Goal: Transaction & Acquisition: Subscribe to service/newsletter

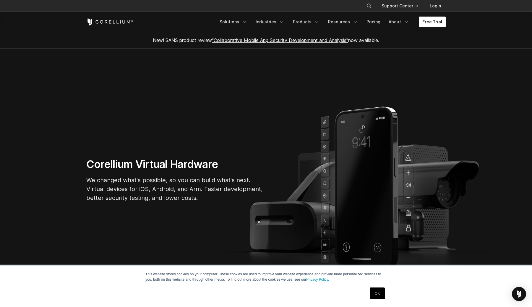
click at [433, 20] on link "Free Trial" at bounding box center [432, 22] width 27 height 11
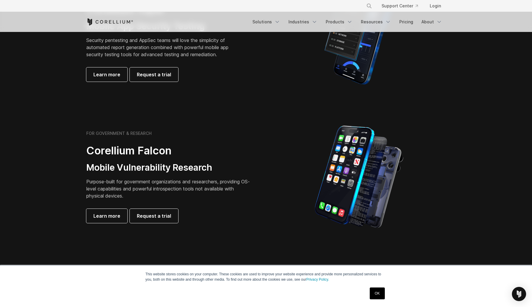
scroll to position [212, 0]
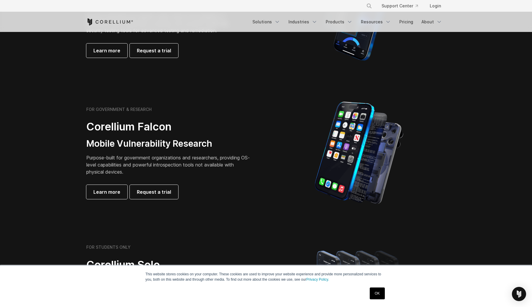
click at [375, 289] on link "OK" at bounding box center [377, 293] width 15 height 12
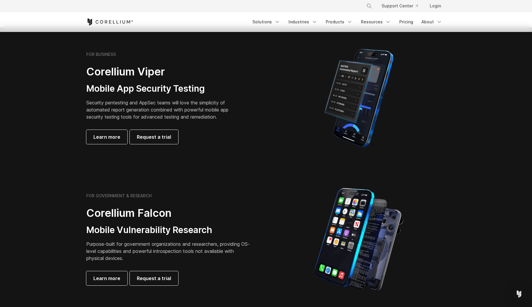
scroll to position [0, 0]
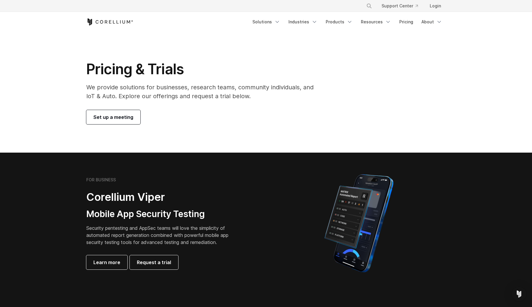
click at [137, 205] on div "FOR BUSINESS Corellium Viper Mobile App Security Testing Security pentesting an…" at bounding box center [169, 223] width 166 height 92
click at [145, 194] on h2 "Corellium Viper" at bounding box center [161, 196] width 151 height 13
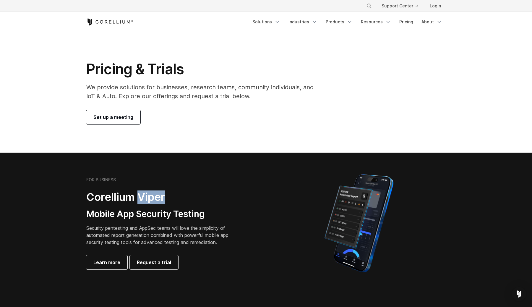
click at [145, 194] on h2 "Corellium Viper" at bounding box center [161, 196] width 151 height 13
click at [185, 156] on section "FOR BUSINESS Corellium Viper Mobile App Security Testing Security pentesting an…" at bounding box center [266, 223] width 532 height 141
